Goal: Task Accomplishment & Management: Manage account settings

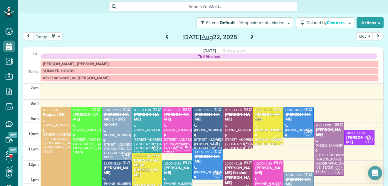
scroll to position [67, 0]
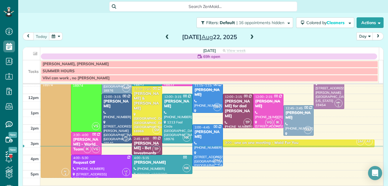
click at [249, 38] on span at bounding box center [252, 37] width 6 height 5
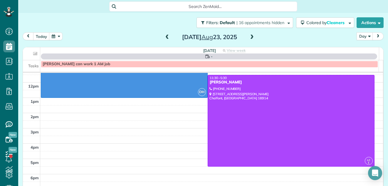
scroll to position [0, 0]
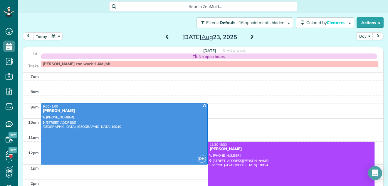
click at [249, 38] on span at bounding box center [252, 37] width 6 height 5
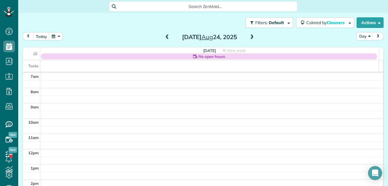
click at [249, 38] on span at bounding box center [252, 37] width 6 height 5
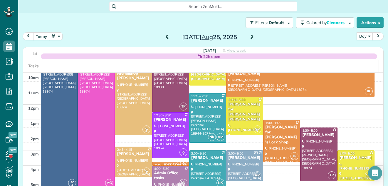
scroll to position [30, 0]
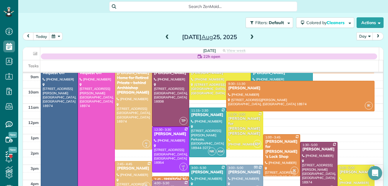
click at [249, 36] on span at bounding box center [252, 37] width 6 height 5
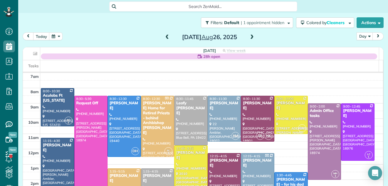
drag, startPoint x: 249, startPoint y: 34, endPoint x: 245, endPoint y: 37, distance: 4.5
click at [245, 37] on div "[DATE]" at bounding box center [210, 36] width 94 height 9
click at [249, 37] on span at bounding box center [252, 37] width 6 height 5
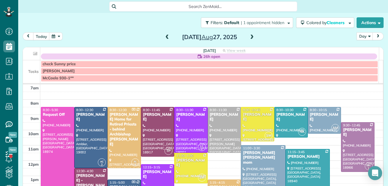
click at [167, 36] on span at bounding box center [167, 37] width 6 height 5
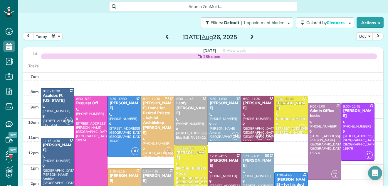
click at [165, 36] on span at bounding box center [167, 37] width 6 height 5
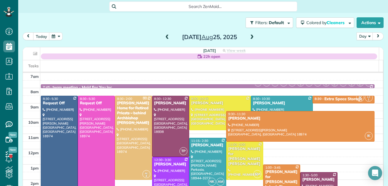
click at [250, 38] on span at bounding box center [252, 37] width 6 height 5
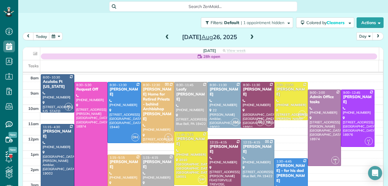
scroll to position [18, 0]
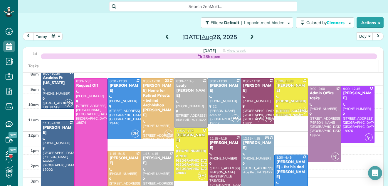
click at [250, 36] on span at bounding box center [252, 37] width 6 height 5
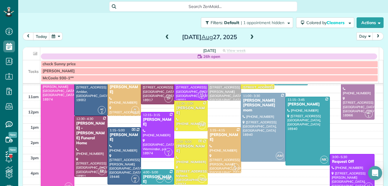
scroll to position [73, 0]
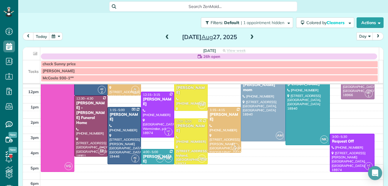
click at [249, 36] on span at bounding box center [252, 37] width 6 height 5
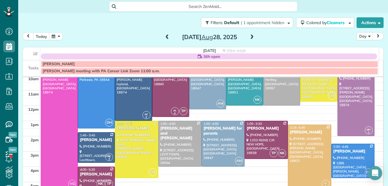
scroll to position [47, 0]
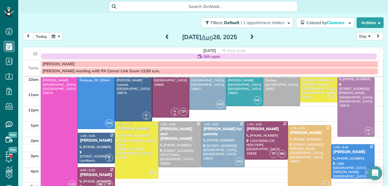
click at [251, 36] on span at bounding box center [252, 37] width 6 height 5
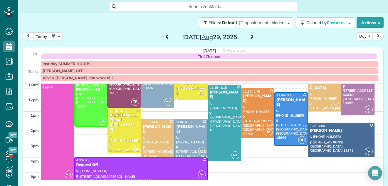
scroll to position [48, 0]
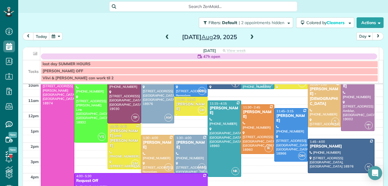
click at [250, 38] on span at bounding box center [252, 37] width 6 height 5
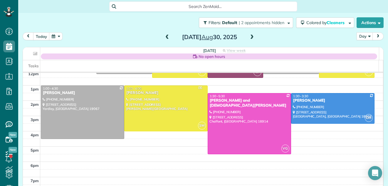
scroll to position [50, 0]
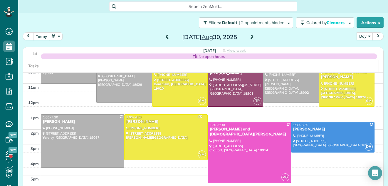
click at [250, 36] on span at bounding box center [252, 37] width 6 height 5
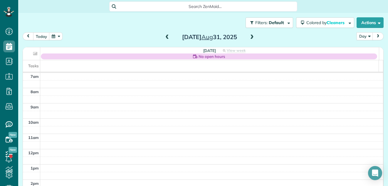
click at [250, 36] on span at bounding box center [252, 37] width 6 height 5
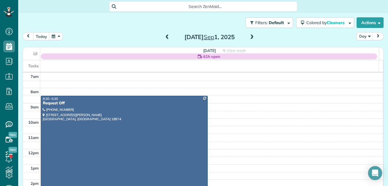
click at [250, 36] on span at bounding box center [252, 37] width 6 height 5
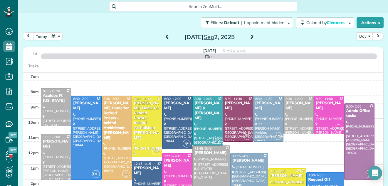
click at [250, 36] on span at bounding box center [252, 37] width 6 height 5
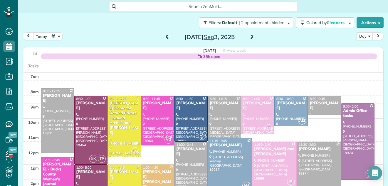
click at [250, 36] on span at bounding box center [252, 37] width 6 height 5
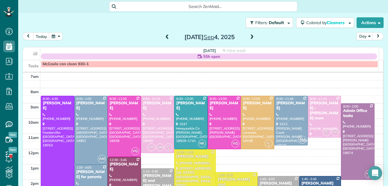
click at [165, 39] on span at bounding box center [167, 37] width 6 height 5
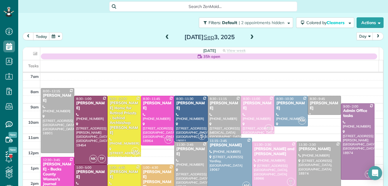
click at [165, 39] on span at bounding box center [167, 37] width 6 height 5
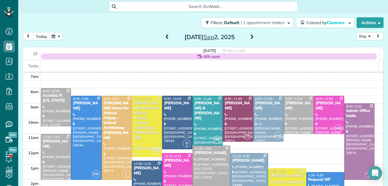
click at [165, 39] on span at bounding box center [167, 37] width 6 height 5
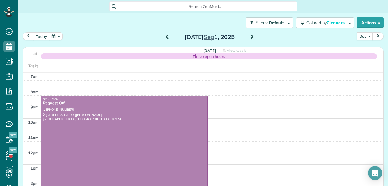
click at [165, 39] on span at bounding box center [167, 37] width 6 height 5
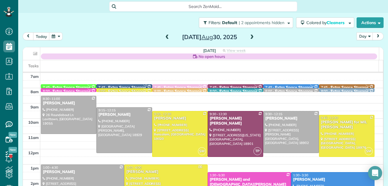
click at [165, 39] on span at bounding box center [167, 37] width 6 height 5
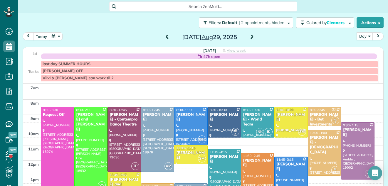
click at [165, 39] on span at bounding box center [167, 37] width 6 height 5
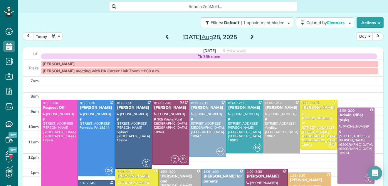
click at [165, 39] on span at bounding box center [167, 37] width 6 height 5
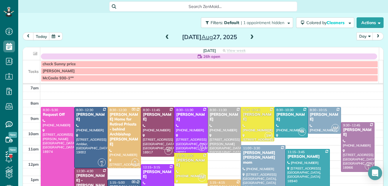
click at [165, 39] on span at bounding box center [167, 37] width 6 height 5
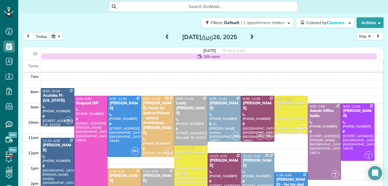
click at [165, 39] on span at bounding box center [167, 37] width 6 height 5
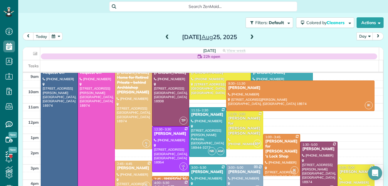
scroll to position [27, 0]
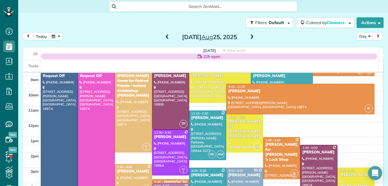
click at [249, 37] on span at bounding box center [252, 37] width 6 height 5
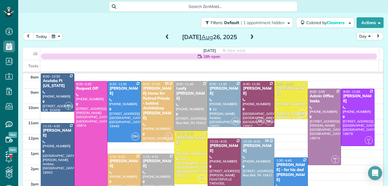
scroll to position [7, 0]
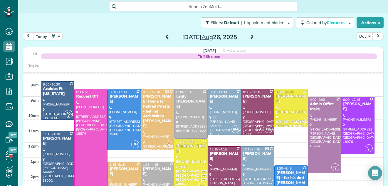
click at [250, 37] on span at bounding box center [252, 37] width 6 height 5
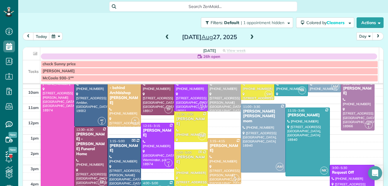
scroll to position [20, 0]
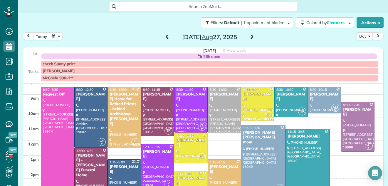
click at [252, 36] on span at bounding box center [252, 37] width 6 height 5
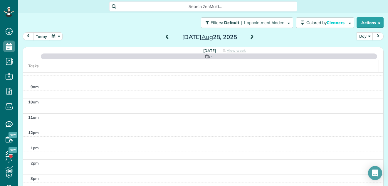
scroll to position [0, 0]
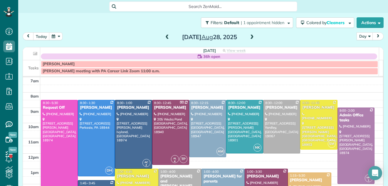
click at [250, 36] on span at bounding box center [252, 37] width 6 height 5
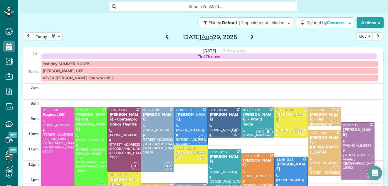
click at [250, 36] on span at bounding box center [252, 37] width 6 height 5
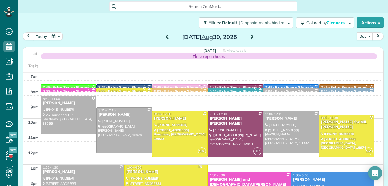
click at [165, 37] on span at bounding box center [167, 37] width 6 height 5
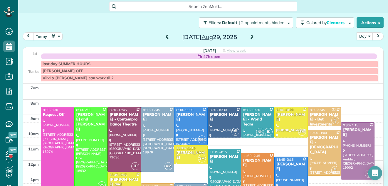
click at [165, 37] on span at bounding box center [167, 37] width 6 height 5
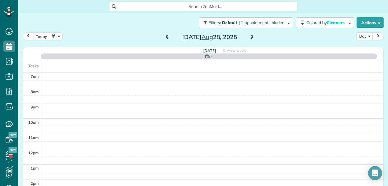
click at [165, 37] on span at bounding box center [167, 37] width 6 height 5
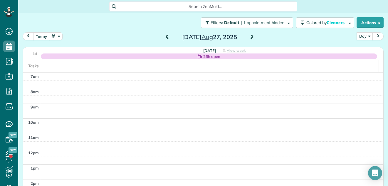
click at [165, 37] on span at bounding box center [167, 37] width 6 height 5
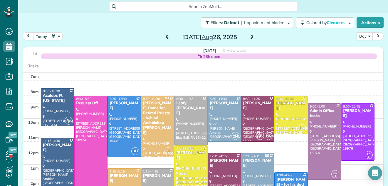
click at [166, 36] on span at bounding box center [167, 37] width 6 height 5
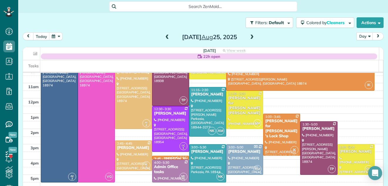
scroll to position [37, 0]
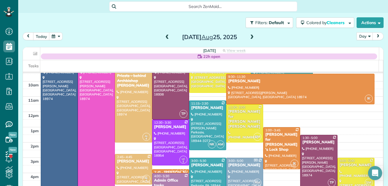
click at [249, 38] on span at bounding box center [252, 37] width 6 height 5
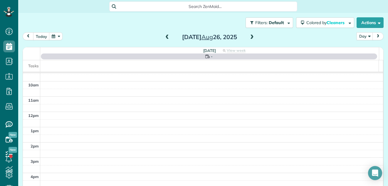
scroll to position [0, 0]
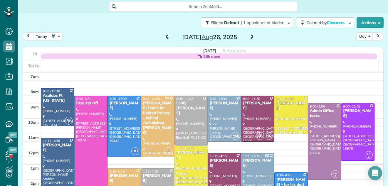
click at [249, 38] on span at bounding box center [252, 37] width 6 height 5
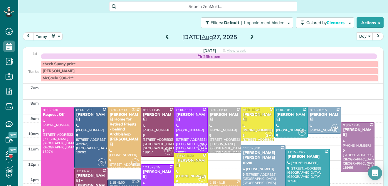
click at [249, 38] on span at bounding box center [252, 37] width 6 height 5
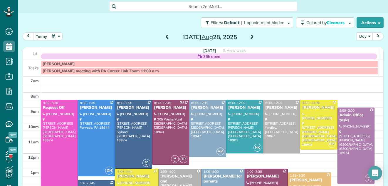
click at [249, 38] on span at bounding box center [252, 37] width 6 height 5
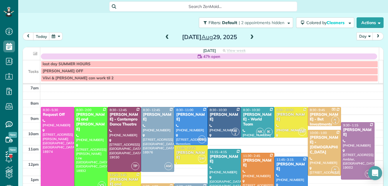
click at [249, 38] on span at bounding box center [252, 37] width 6 height 5
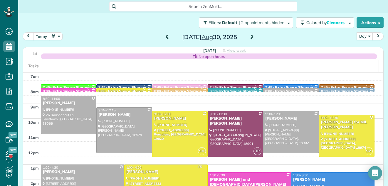
click at [249, 38] on span at bounding box center [252, 37] width 6 height 5
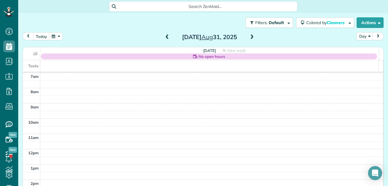
click at [249, 38] on span at bounding box center [252, 37] width 6 height 5
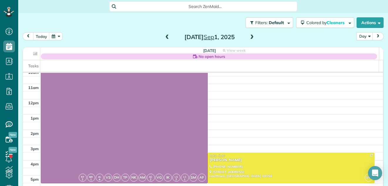
scroll to position [47, 0]
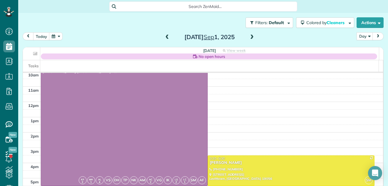
click at [250, 36] on span at bounding box center [252, 37] width 6 height 5
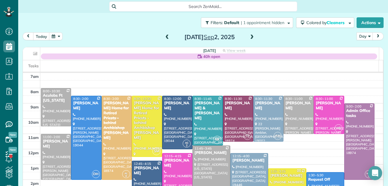
click at [164, 37] on span at bounding box center [167, 37] width 6 height 5
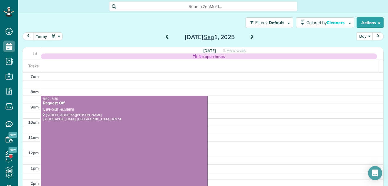
click at [164, 37] on span at bounding box center [167, 37] width 6 height 5
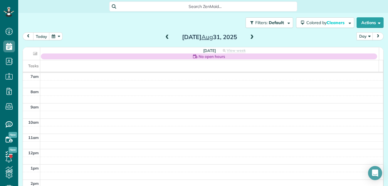
click at [167, 36] on span at bounding box center [167, 37] width 6 height 5
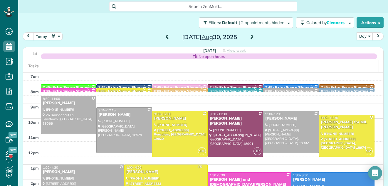
click at [164, 36] on span at bounding box center [167, 37] width 6 height 5
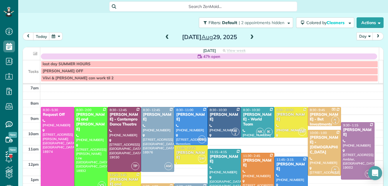
click at [252, 36] on span at bounding box center [252, 37] width 6 height 5
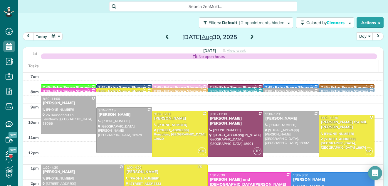
click at [165, 37] on span at bounding box center [167, 37] width 6 height 5
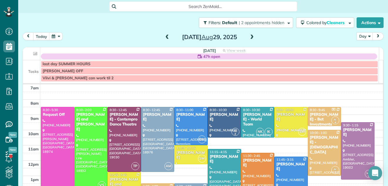
click at [165, 37] on span at bounding box center [167, 37] width 6 height 5
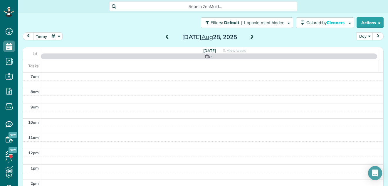
click at [165, 37] on span at bounding box center [167, 37] width 6 height 5
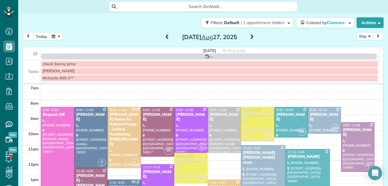
click at [165, 37] on span at bounding box center [167, 37] width 6 height 5
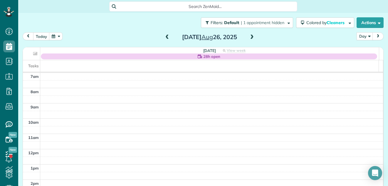
click at [249, 37] on span at bounding box center [252, 37] width 6 height 5
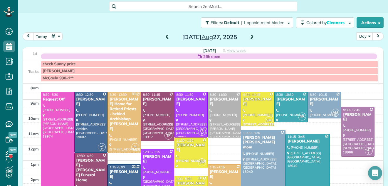
scroll to position [5, 0]
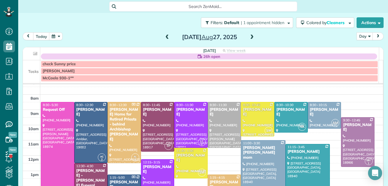
click at [165, 36] on span at bounding box center [167, 37] width 6 height 5
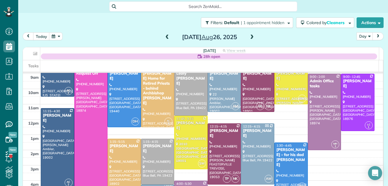
scroll to position [25, 0]
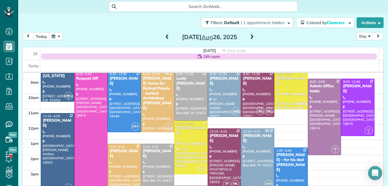
click at [165, 36] on span at bounding box center [167, 37] width 6 height 5
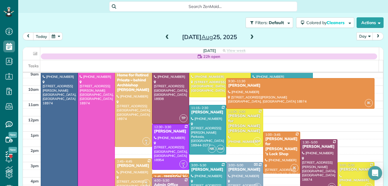
scroll to position [0, 0]
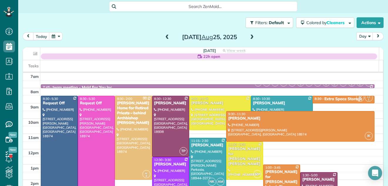
click at [250, 36] on span at bounding box center [252, 37] width 6 height 5
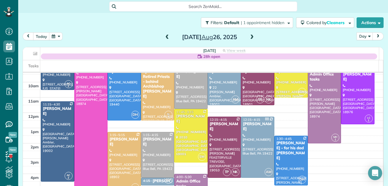
scroll to position [33, 0]
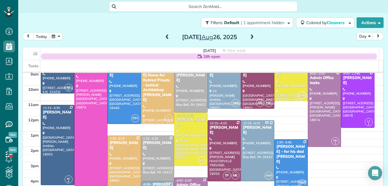
click at [166, 35] on span at bounding box center [167, 37] width 6 height 5
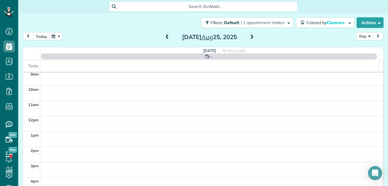
scroll to position [0, 0]
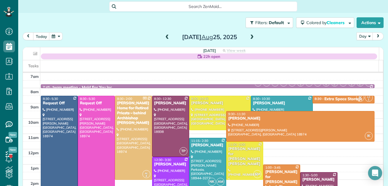
click at [166, 35] on span at bounding box center [167, 37] width 6 height 5
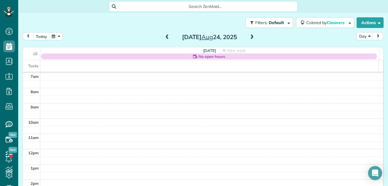
click at [166, 35] on span at bounding box center [167, 37] width 6 height 5
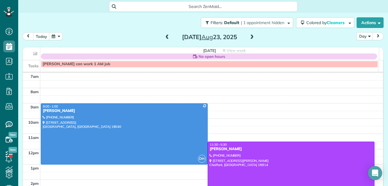
click at [303, 165] on div at bounding box center [291, 187] width 166 height 91
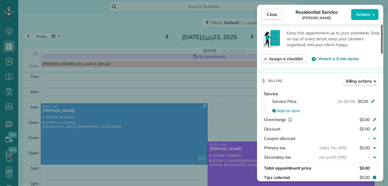
scroll to position [208, 0]
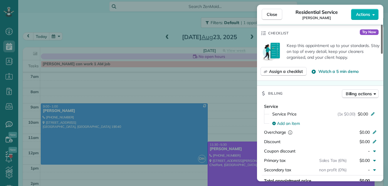
drag, startPoint x: 382, startPoint y: 41, endPoint x: 377, endPoint y: 80, distance: 38.8
click at [381, 54] on div at bounding box center [382, 39] width 2 height 29
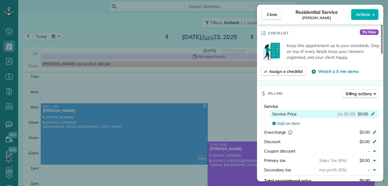
click at [362, 111] on span "$0.00" at bounding box center [363, 114] width 10 height 6
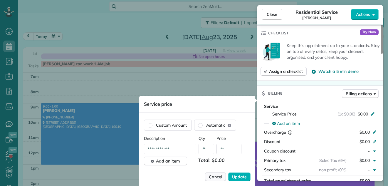
click at [213, 175] on span "Cancel" at bounding box center [215, 177] width 13 height 6
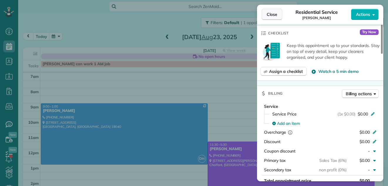
click at [270, 14] on span "Close" at bounding box center [272, 14] width 11 height 6
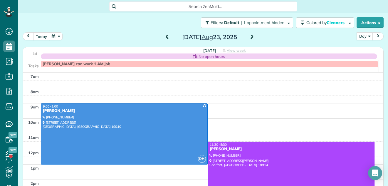
click at [276, 174] on div at bounding box center [291, 187] width 166 height 91
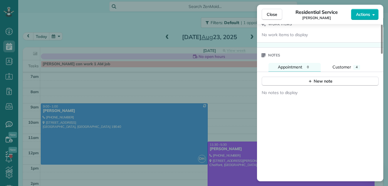
scroll to position [611, 0]
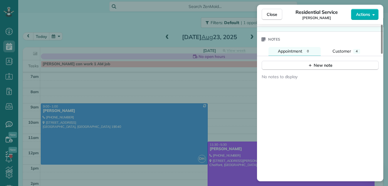
drag, startPoint x: 382, startPoint y: 45, endPoint x: 365, endPoint y: 158, distance: 114.7
click at [381, 54] on div at bounding box center [382, 39] width 2 height 29
click at [337, 48] on span "Customer" at bounding box center [342, 50] width 19 height 5
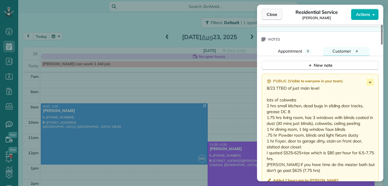
click at [273, 9] on button "Close" at bounding box center [272, 14] width 21 height 11
